Goal: Information Seeking & Learning: Learn about a topic

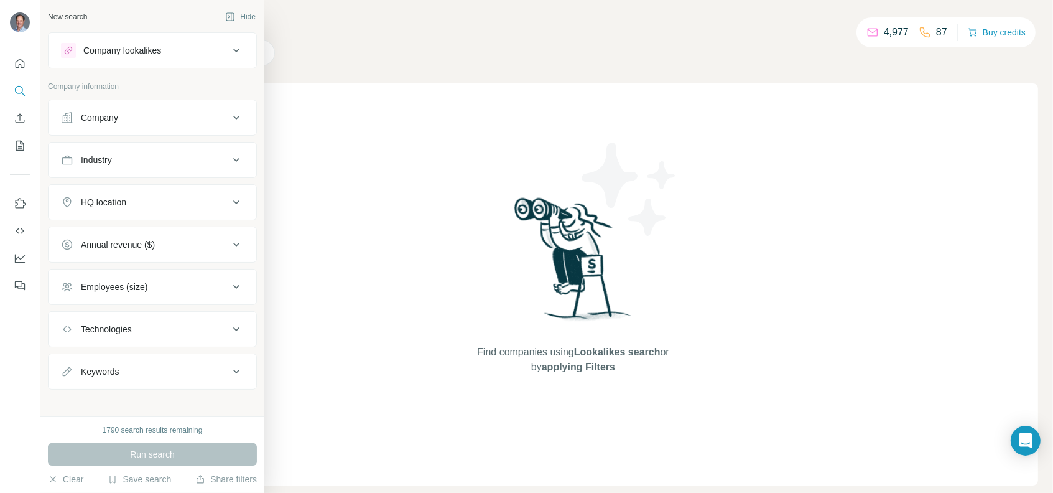
click at [104, 119] on div "Company" at bounding box center [99, 117] width 37 height 12
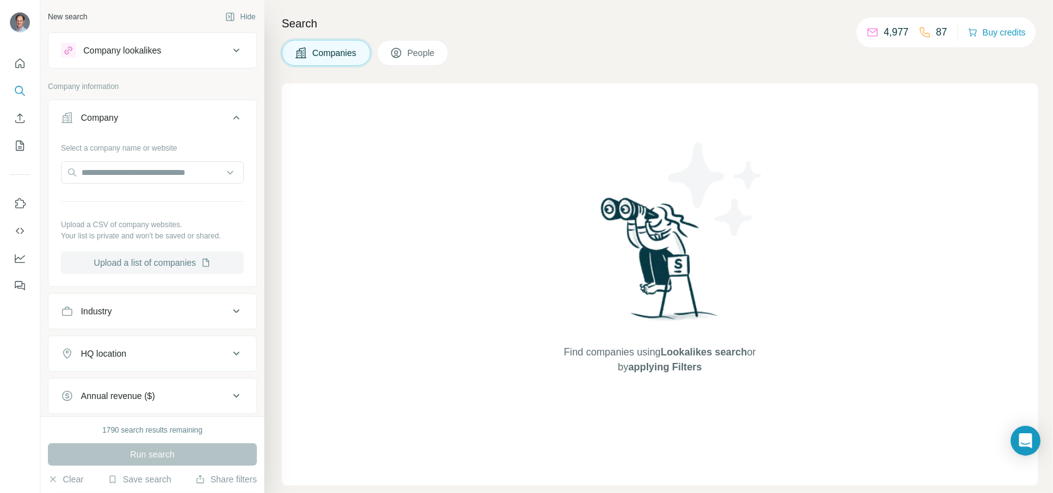
click at [138, 263] on button "Upload a list of companies" at bounding box center [152, 262] width 183 height 22
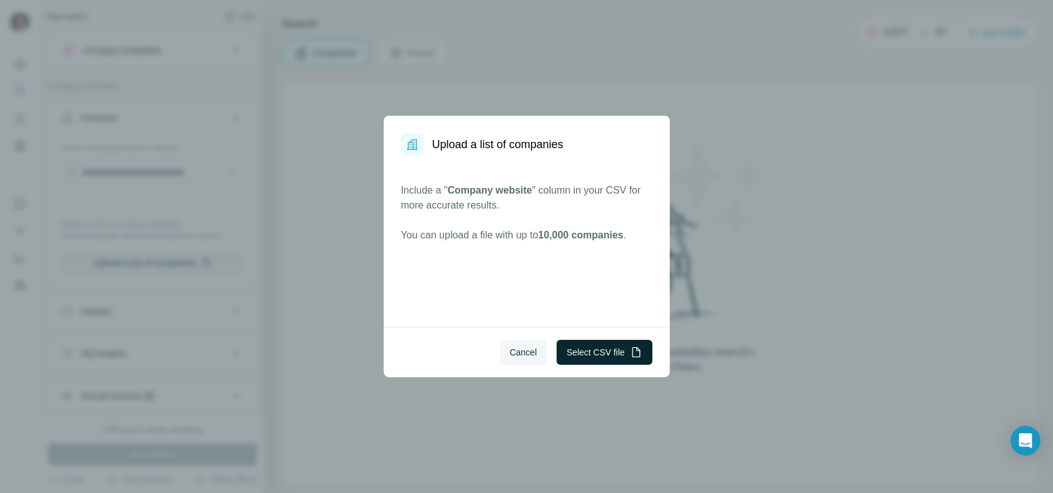
click at [586, 359] on button "Select CSV file" at bounding box center [604, 352] width 95 height 25
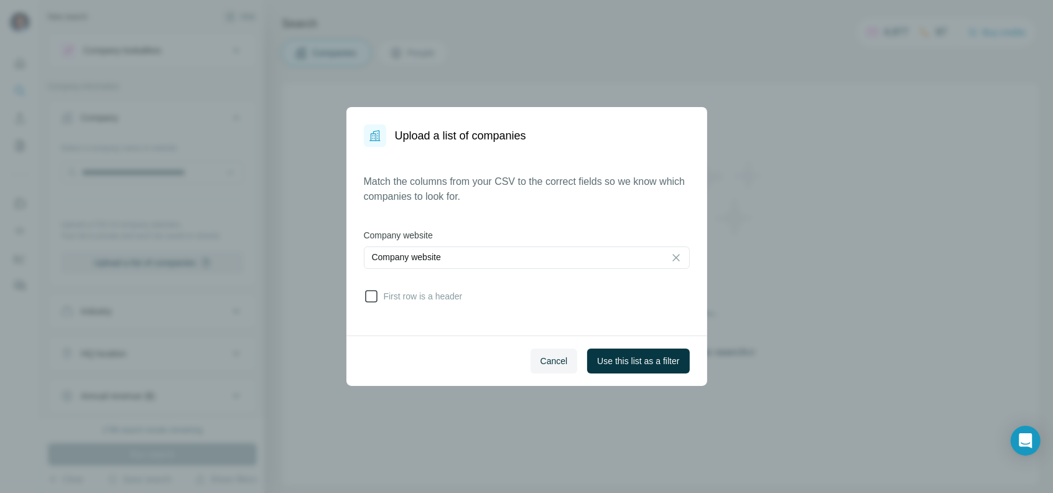
click at [381, 297] on span "First row is a header" at bounding box center [421, 296] width 84 height 12
click at [623, 360] on span "Use this list as a filter" at bounding box center [638, 360] width 82 height 12
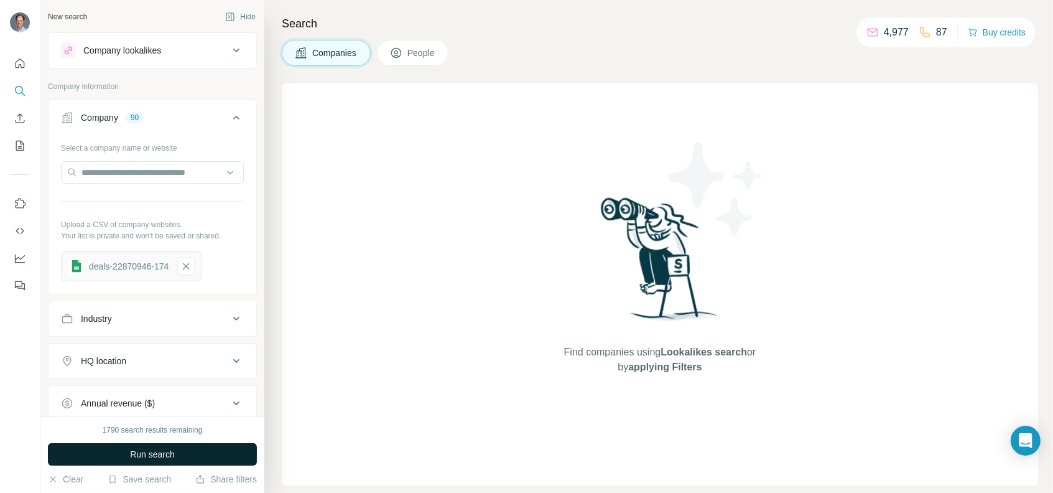
click at [139, 453] on span "Run search" at bounding box center [152, 454] width 45 height 12
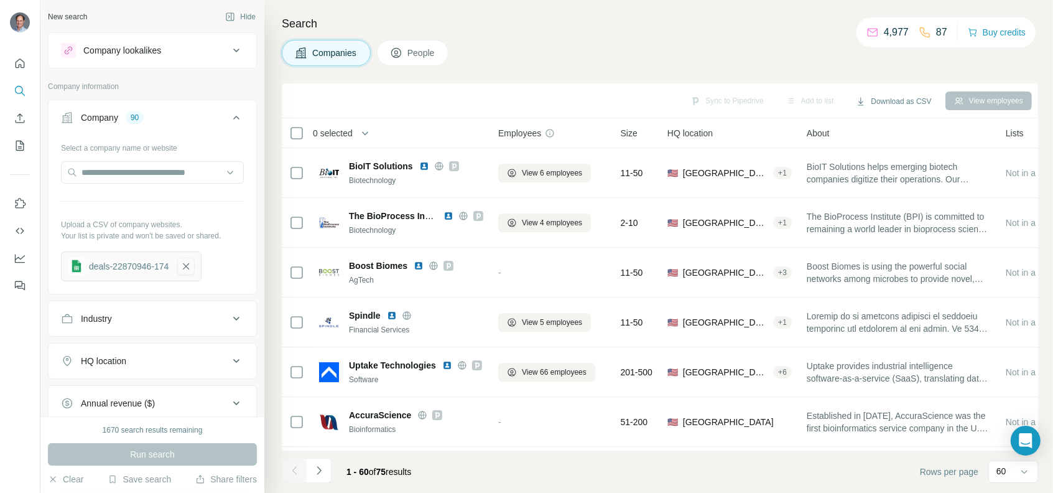
click at [189, 269] on icon "button" at bounding box center [185, 266] width 11 height 12
click at [177, 262] on button "Upload a list of companies" at bounding box center [152, 262] width 183 height 22
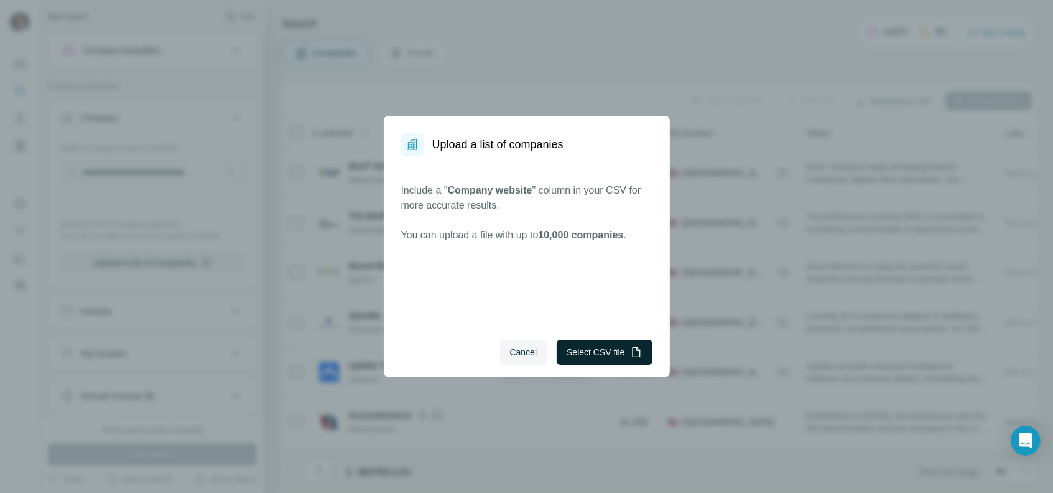
click at [578, 351] on button "Select CSV file" at bounding box center [604, 352] width 95 height 25
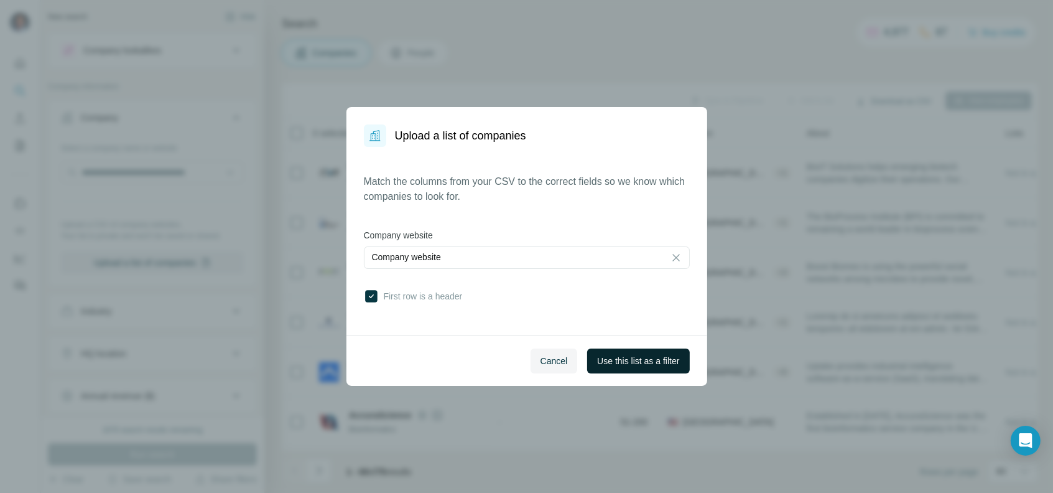
click at [615, 357] on span "Use this list as a filter" at bounding box center [638, 360] width 82 height 12
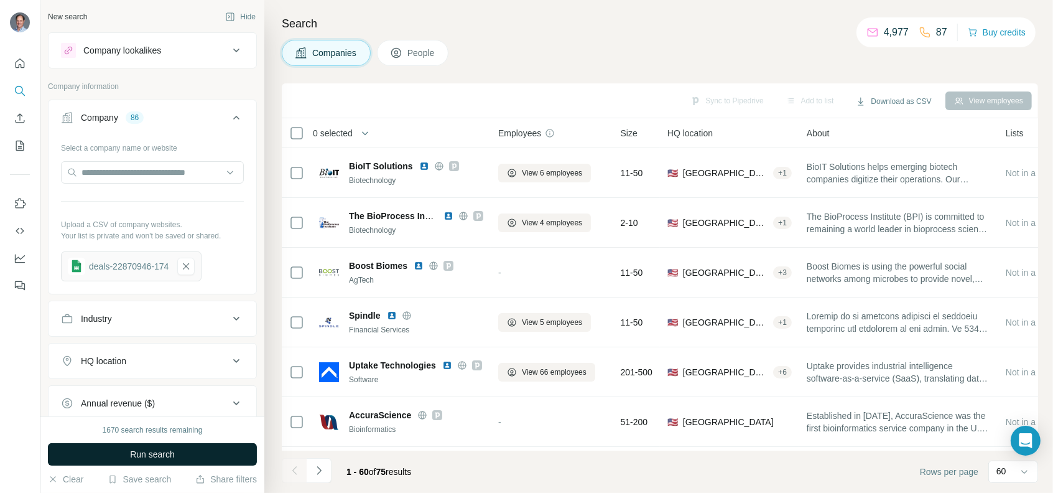
click at [149, 455] on span "Run search" at bounding box center [152, 454] width 45 height 12
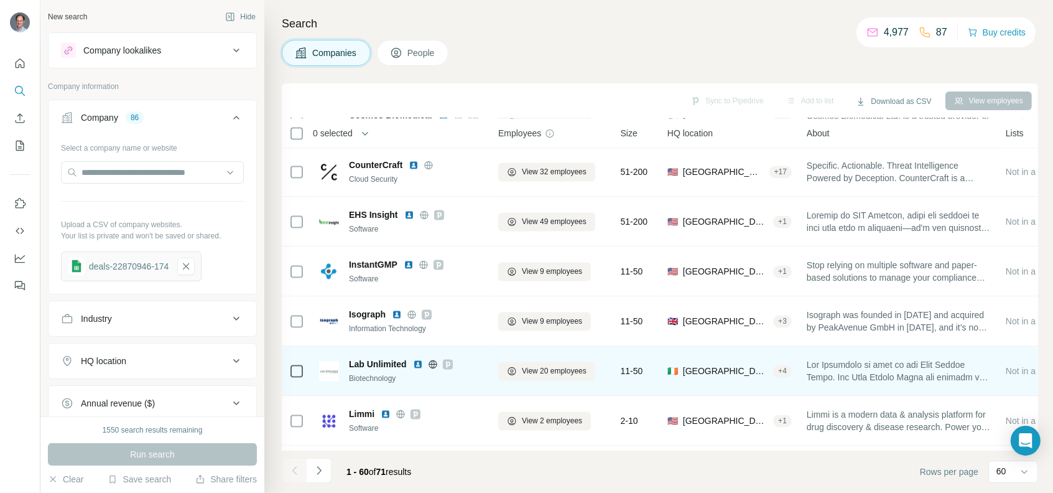
scroll to position [2688, 0]
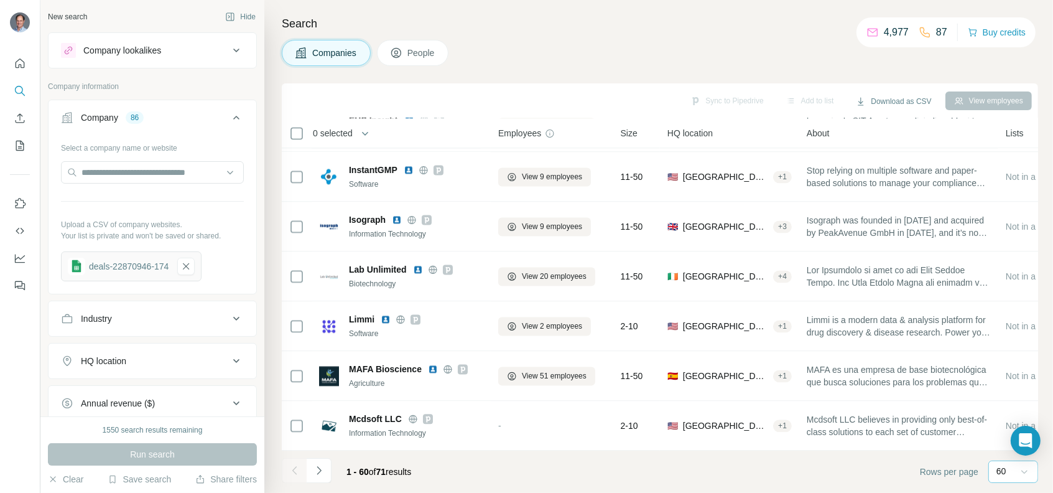
click at [1024, 473] on icon at bounding box center [1024, 471] width 12 height 12
click at [863, 468] on footer "1 - 60 of 71 results Rows per page 60" at bounding box center [660, 471] width 756 height 42
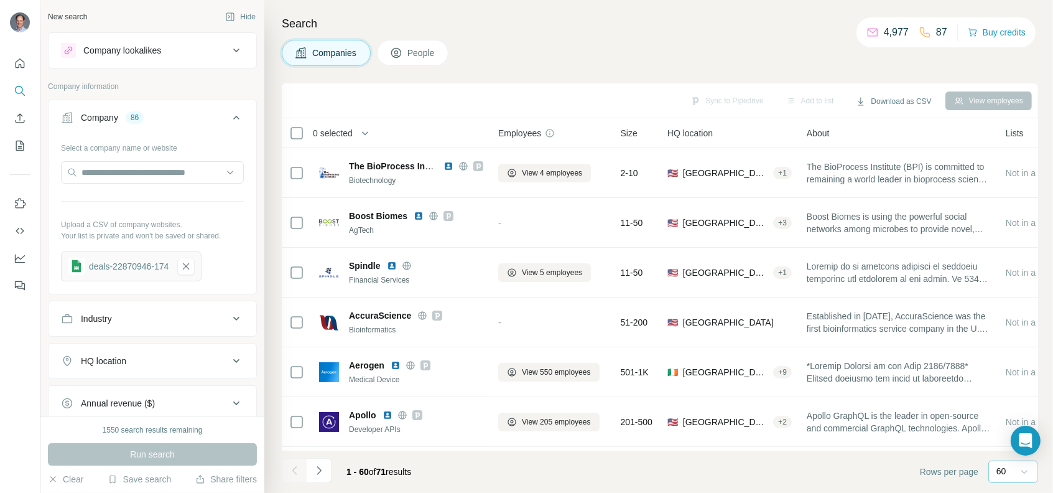
click at [414, 51] on span "People" at bounding box center [421, 53] width 29 height 12
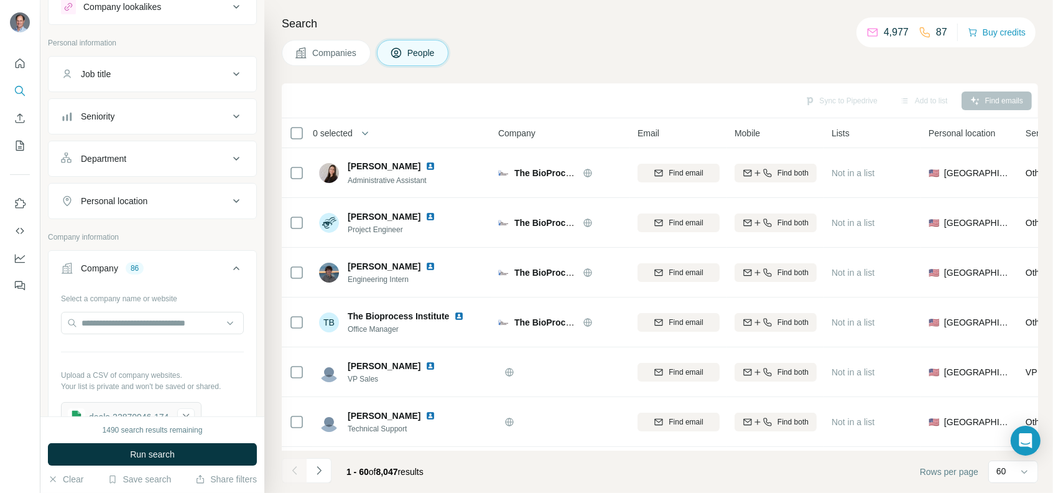
scroll to position [62, 0]
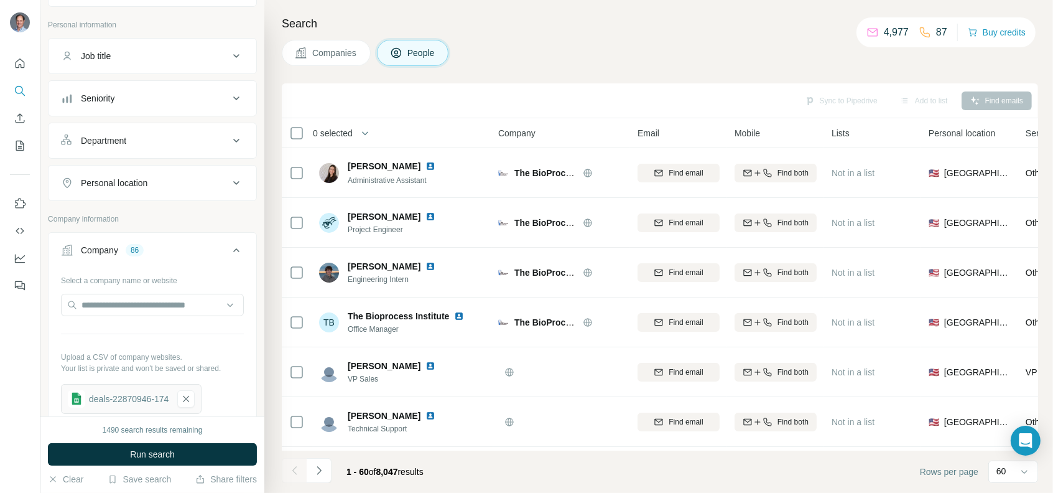
click at [115, 248] on div "Company" at bounding box center [99, 250] width 37 height 12
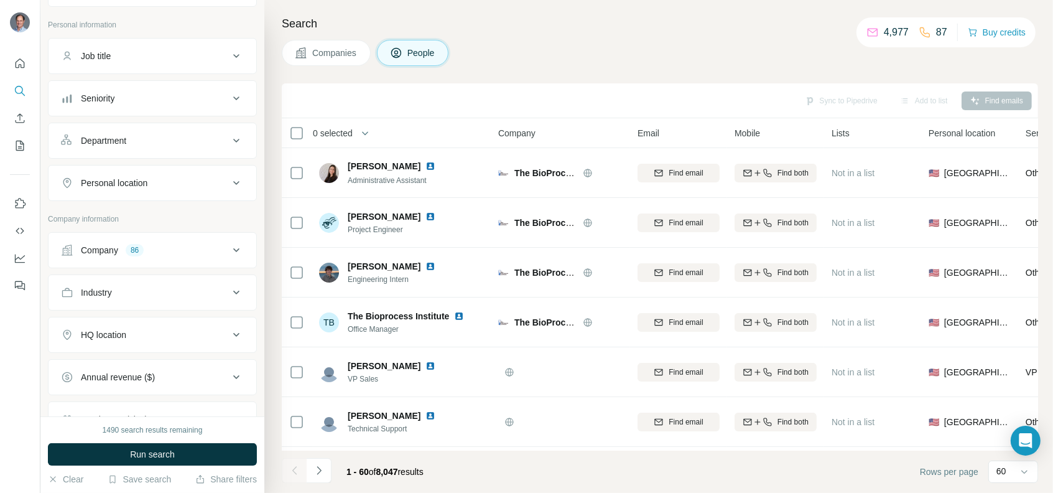
click at [115, 248] on div "Company" at bounding box center [99, 250] width 37 height 12
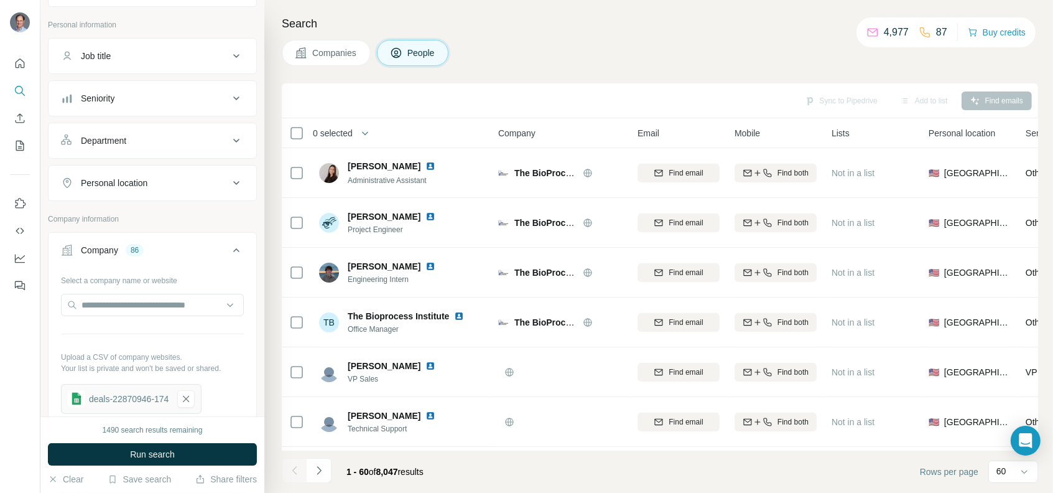
click at [118, 247] on div "Company" at bounding box center [99, 250] width 37 height 12
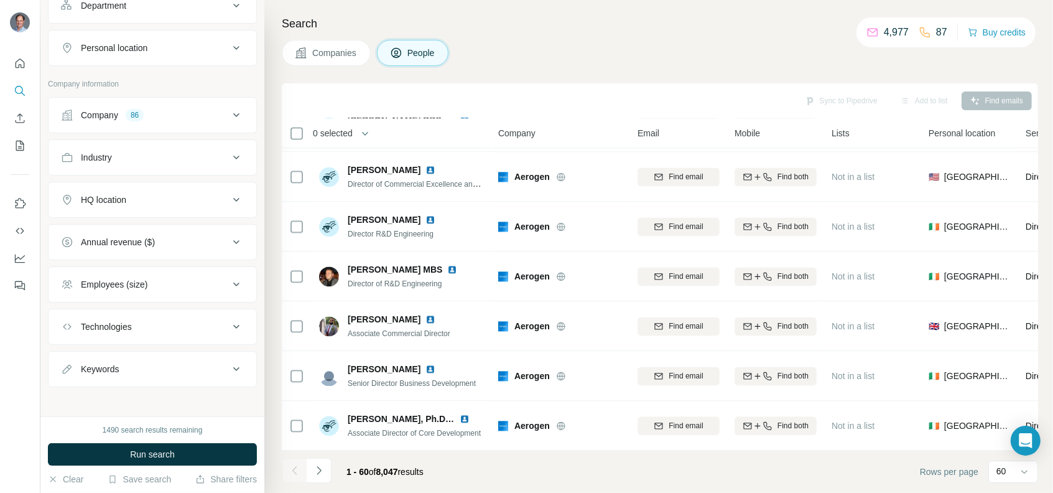
scroll to position [0, 0]
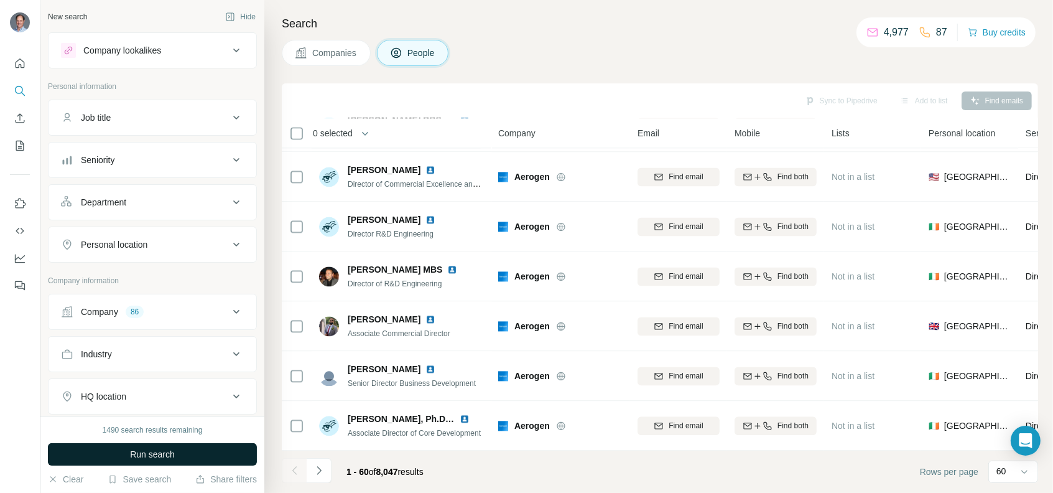
click at [155, 456] on span "Run search" at bounding box center [152, 454] width 45 height 12
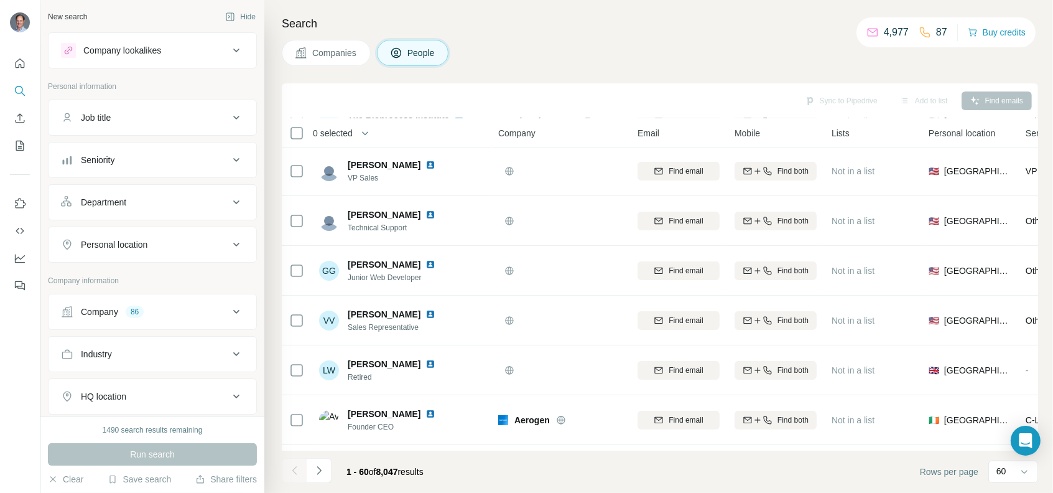
scroll to position [2688, 0]
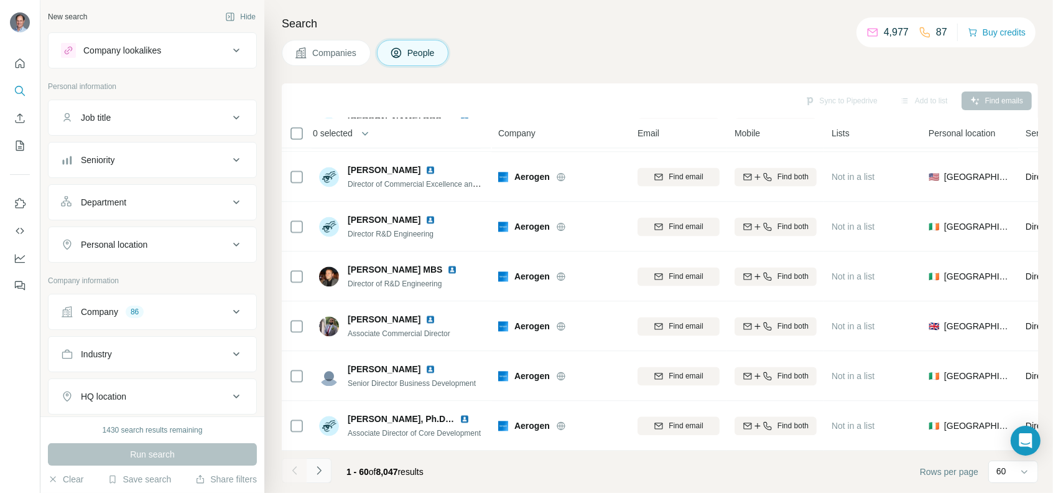
click at [317, 471] on icon "Navigate to next page" at bounding box center [319, 470] width 12 height 12
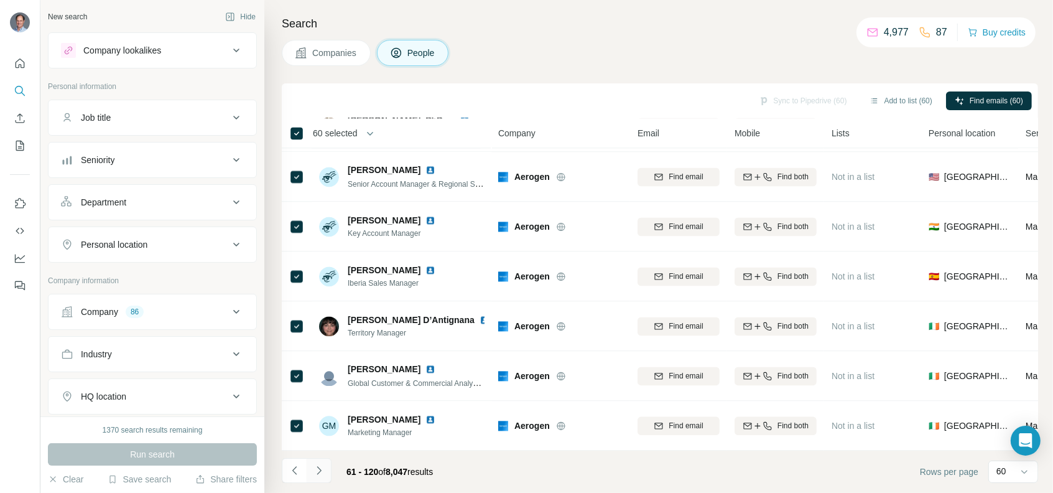
click at [322, 470] on icon "Navigate to next page" at bounding box center [319, 470] width 12 height 12
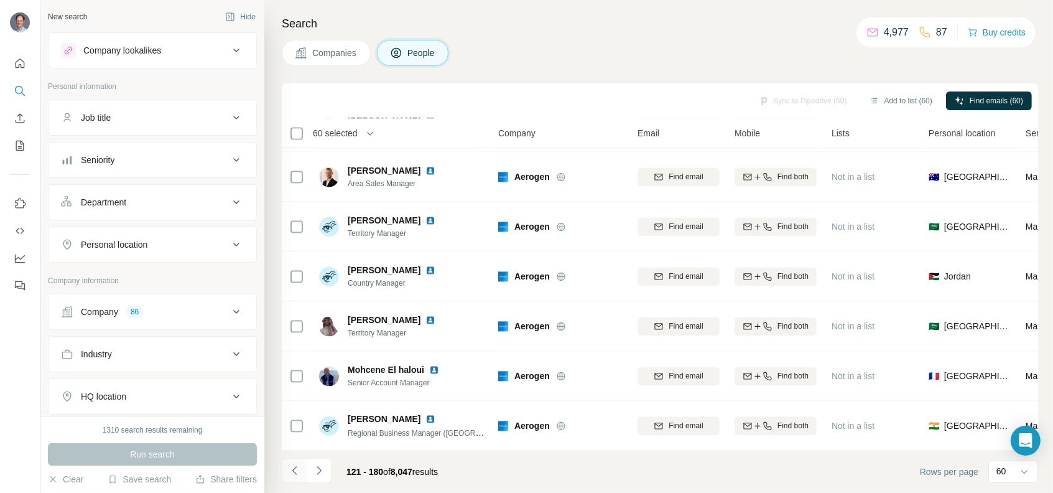
click at [295, 471] on icon "Navigate to previous page" at bounding box center [295, 470] width 12 height 12
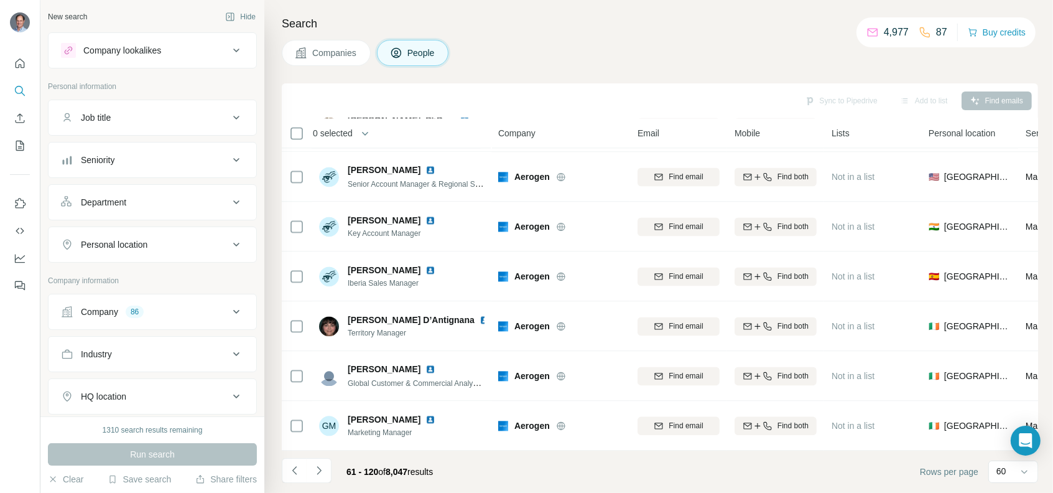
click at [192, 114] on div "Job title" at bounding box center [145, 117] width 168 height 12
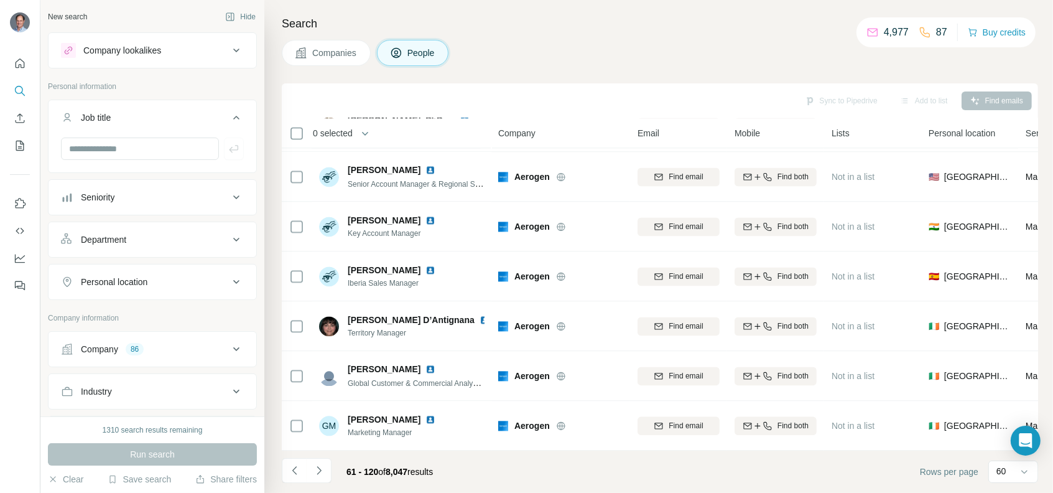
click at [229, 116] on icon at bounding box center [236, 117] width 15 height 15
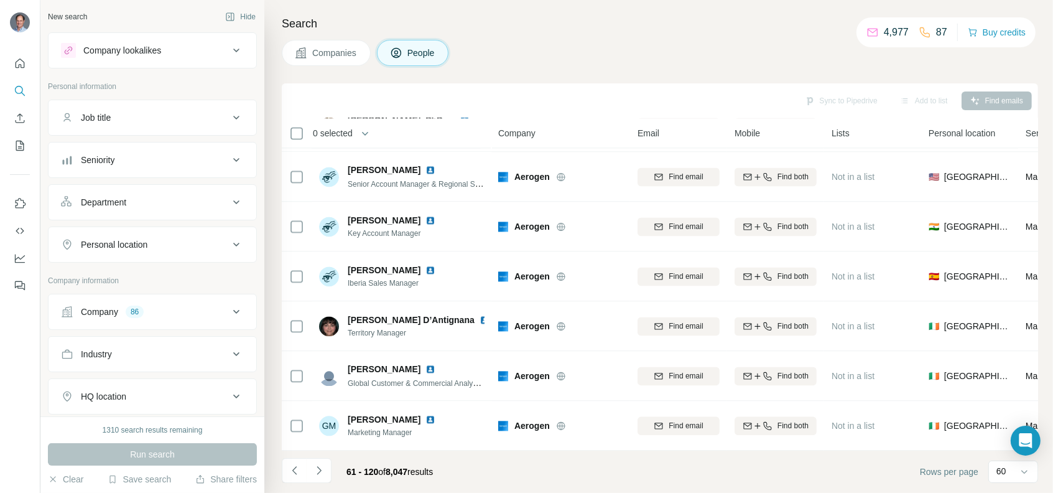
click at [173, 160] on div "Seniority" at bounding box center [145, 160] width 168 height 12
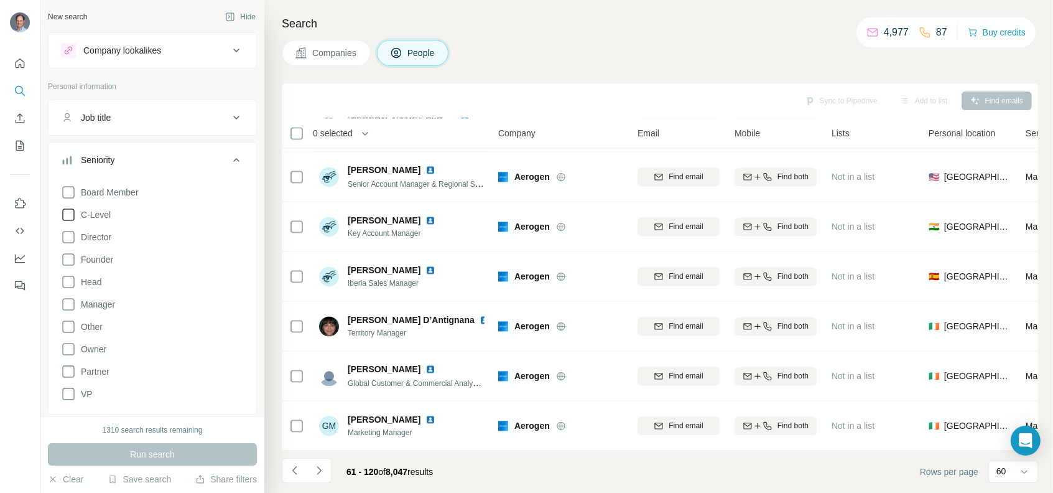
click at [100, 215] on span "C-Level" at bounding box center [93, 214] width 35 height 12
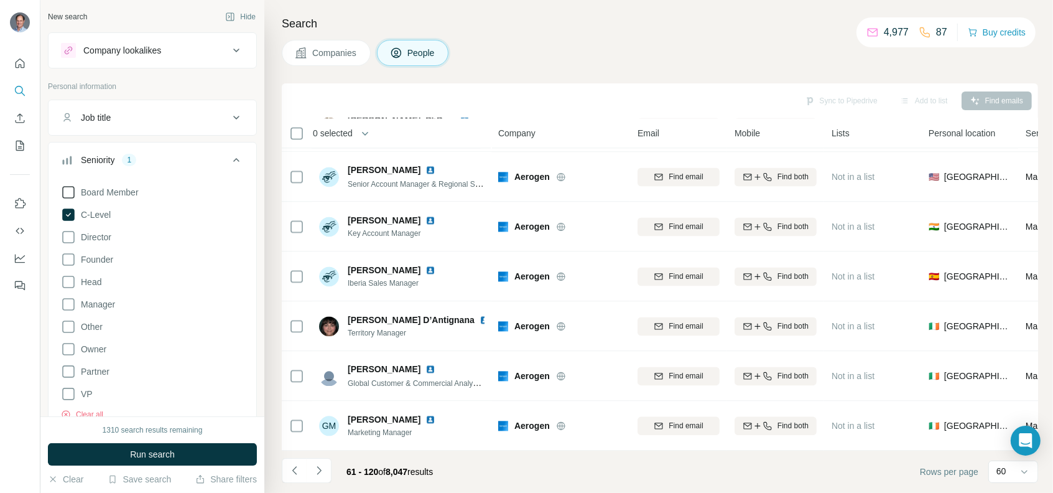
click at [109, 194] on span "Board Member" at bounding box center [107, 192] width 63 height 12
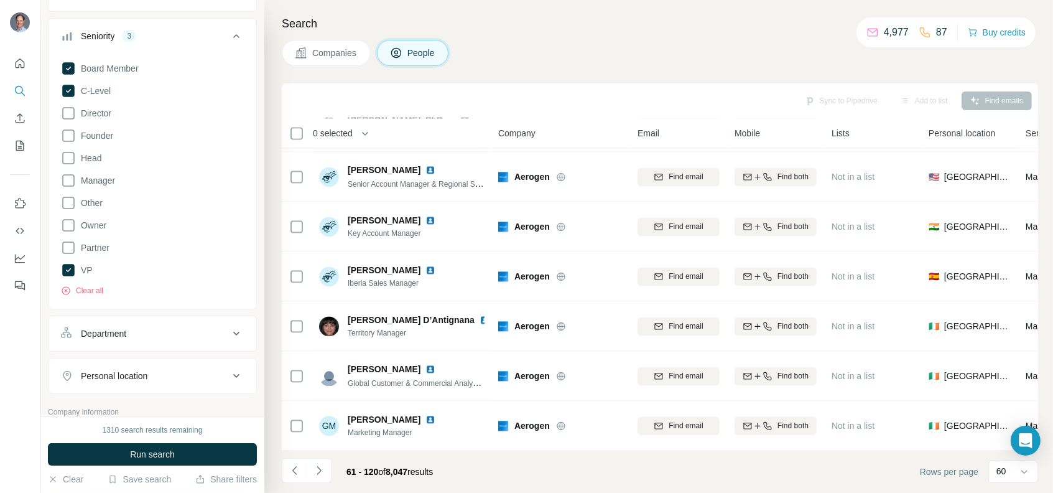
scroll to position [124, 0]
click at [169, 457] on span "Run search" at bounding box center [152, 454] width 45 height 12
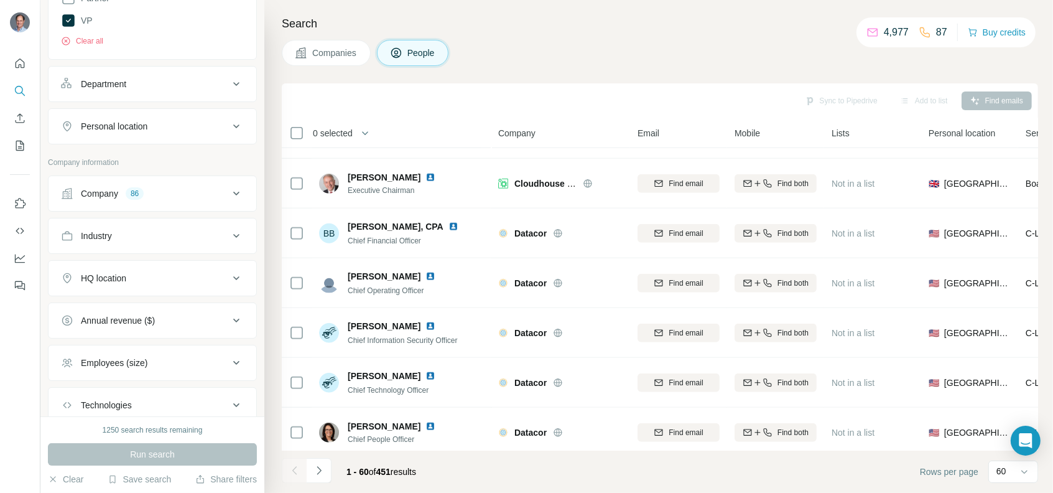
scroll to position [0, 0]
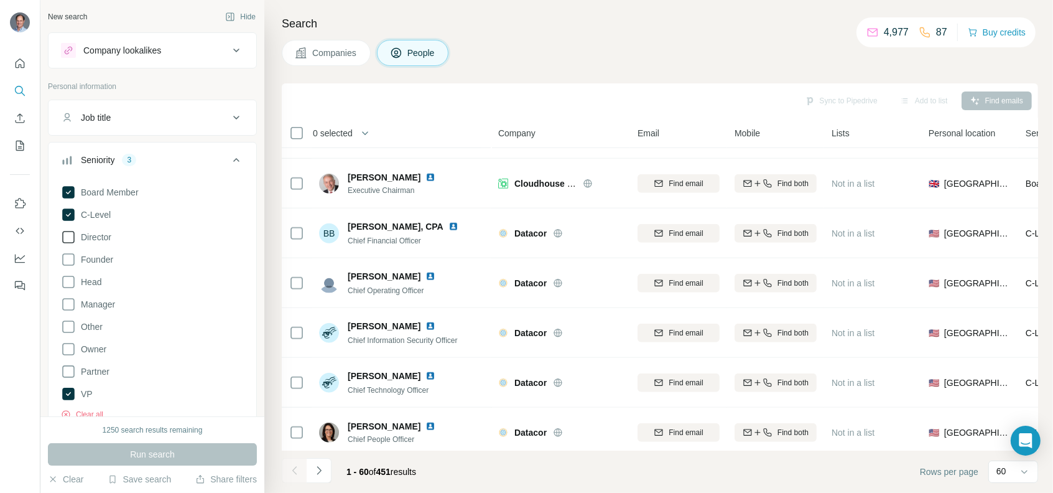
click at [102, 235] on span "Director" at bounding box center [93, 237] width 35 height 12
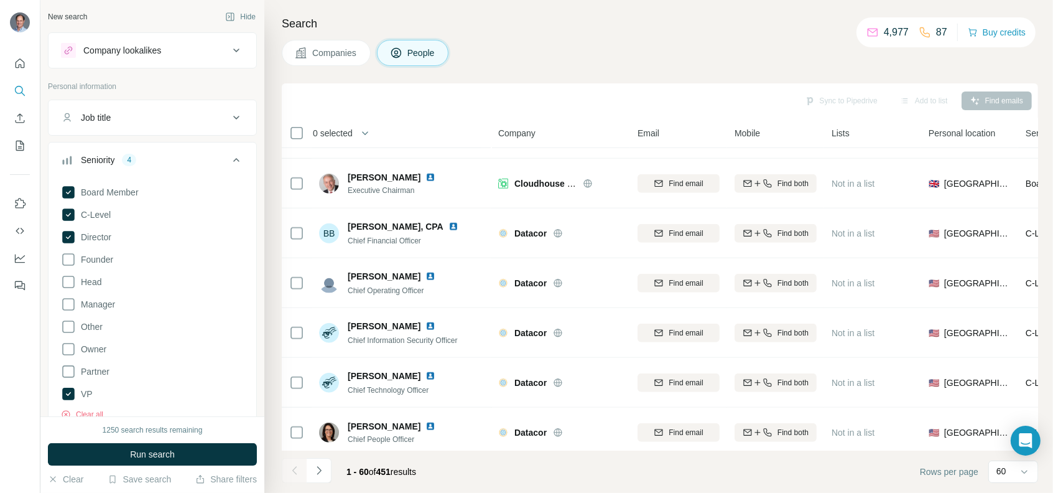
click at [160, 450] on span "Run search" at bounding box center [152, 454] width 45 height 12
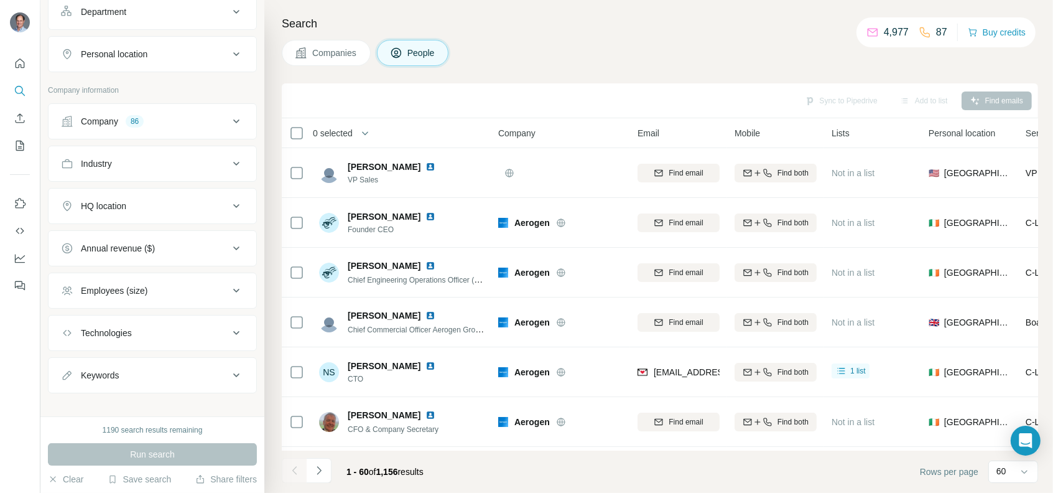
scroll to position [451, 0]
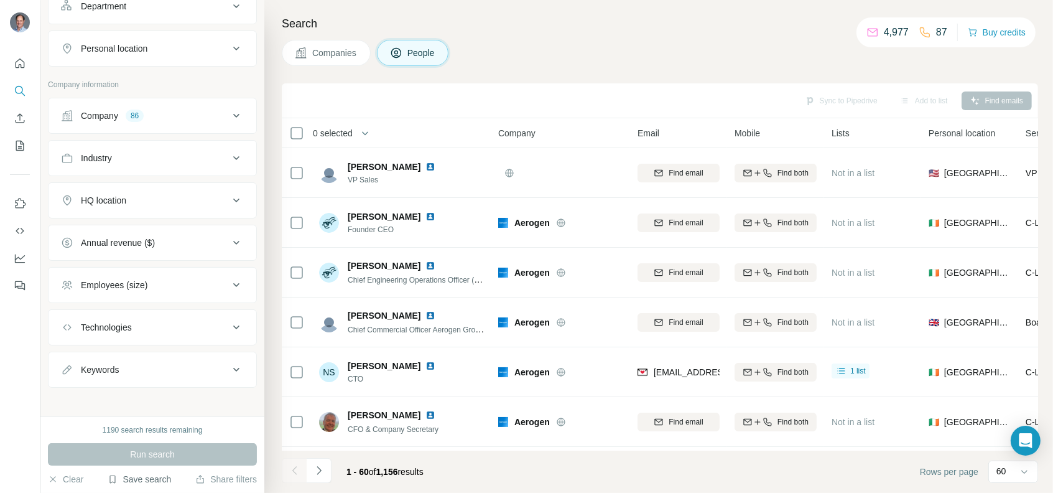
click at [136, 478] on button "Save search" at bounding box center [139, 479] width 63 height 12
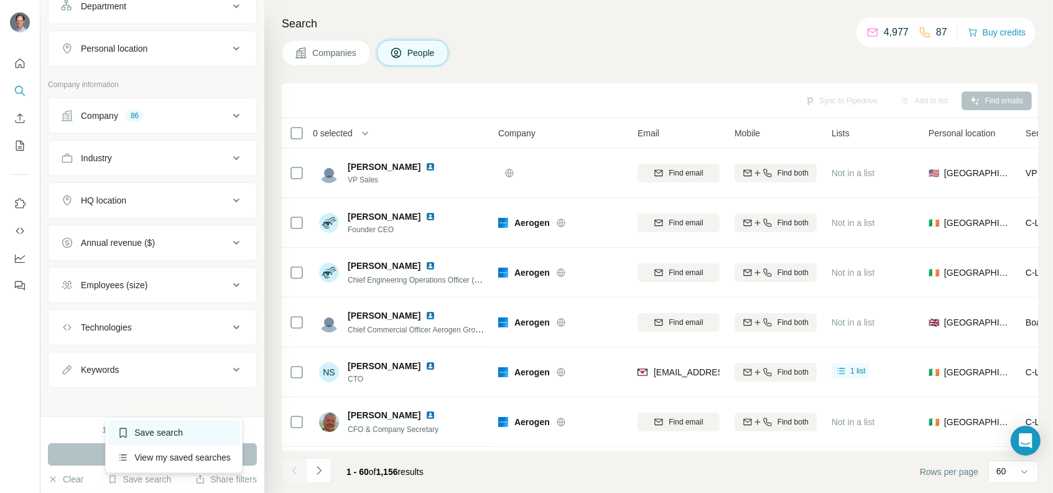
click at [149, 435] on div "Save search" at bounding box center [173, 432] width 131 height 25
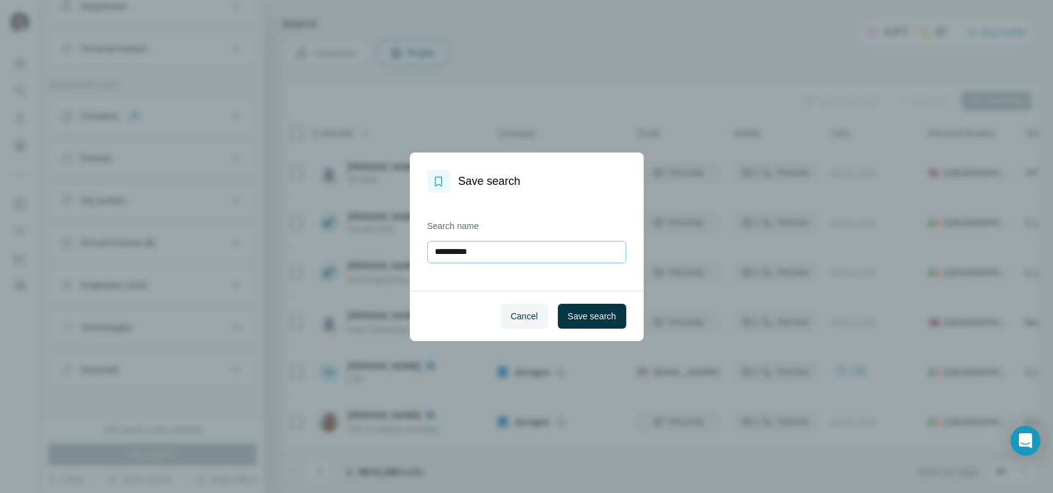
drag, startPoint x: 504, startPoint y: 249, endPoint x: 471, endPoint y: 249, distance: 33.6
click at [471, 249] on input "**********" at bounding box center [526, 252] width 199 height 22
type input "**********"
click at [593, 312] on span "Save search" at bounding box center [592, 316] width 49 height 12
